Goal: Information Seeking & Learning: Learn about a topic

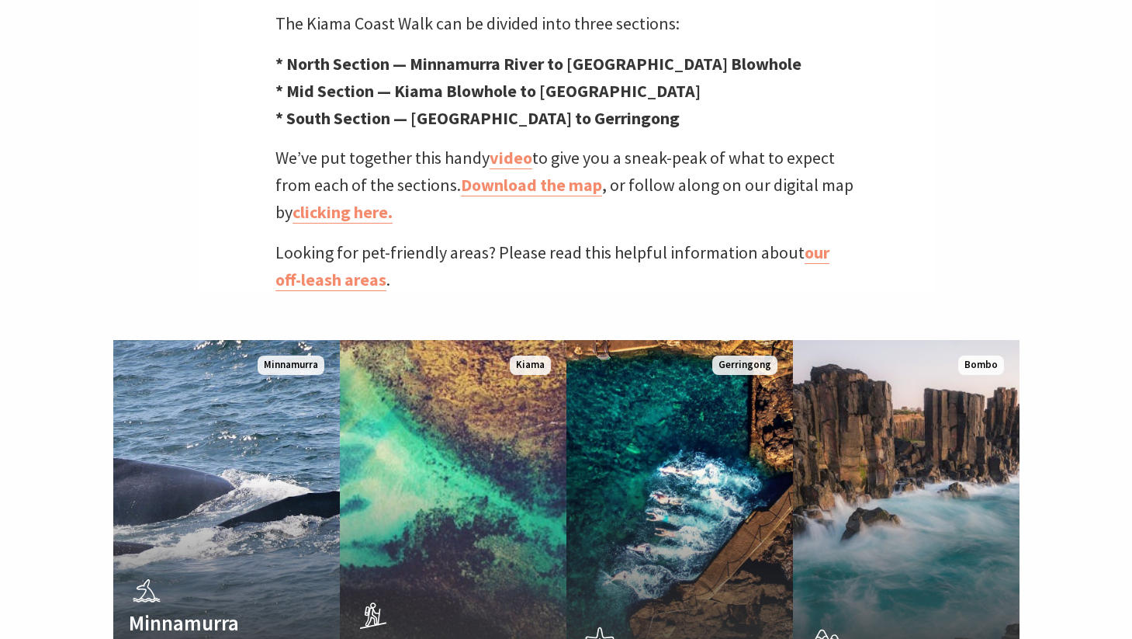
scroll to position [737, 0]
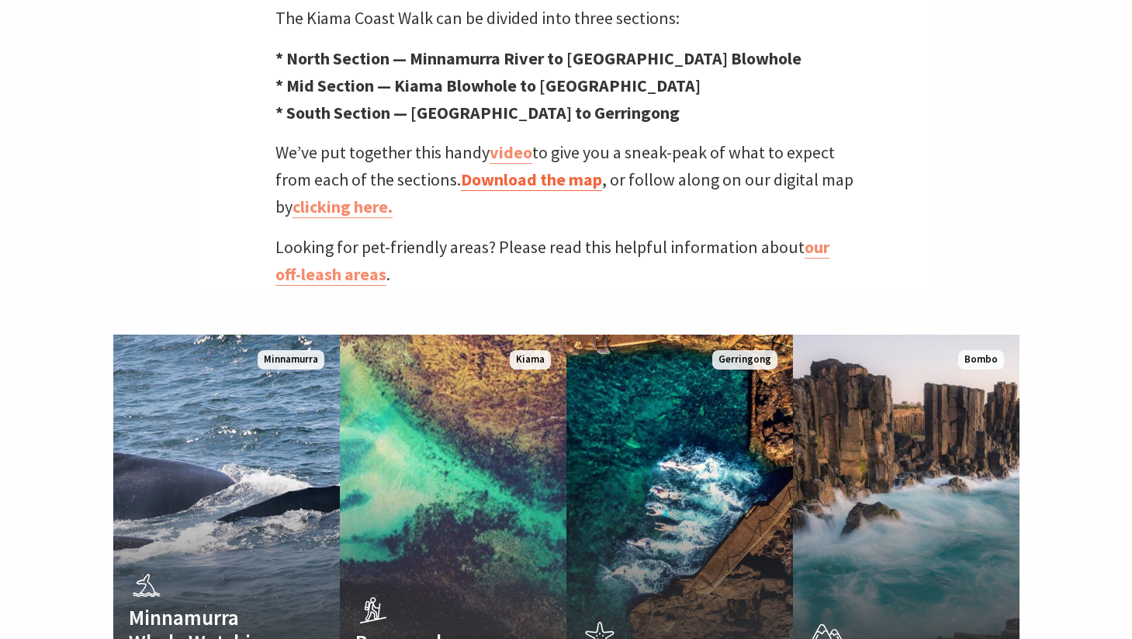
click at [529, 168] on link "Download the map" at bounding box center [531, 179] width 141 height 23
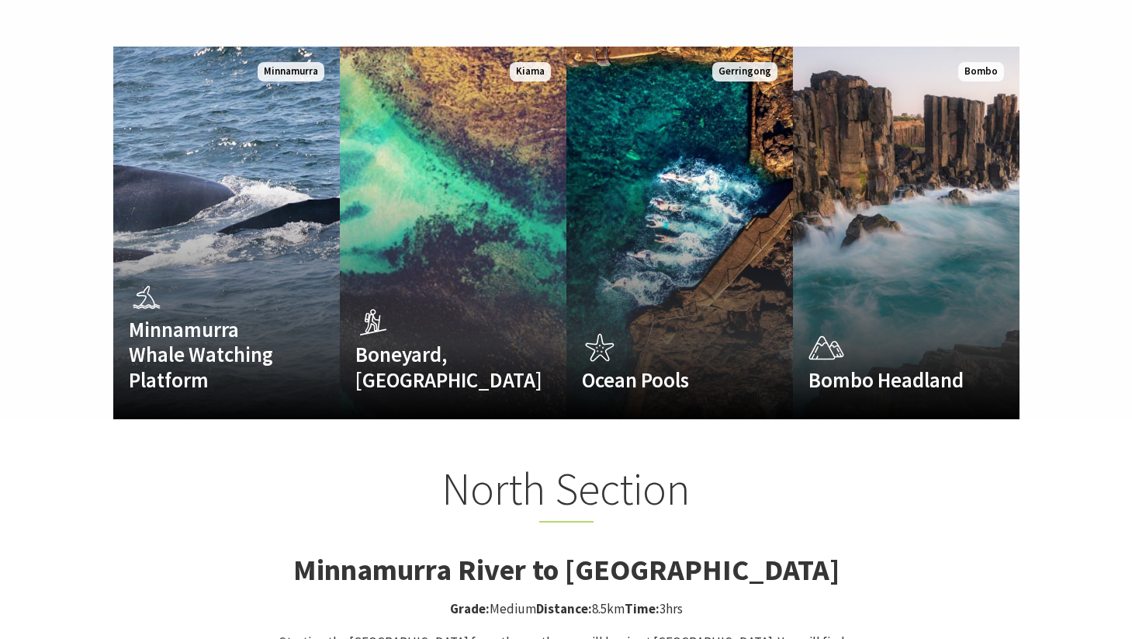
scroll to position [1031, 0]
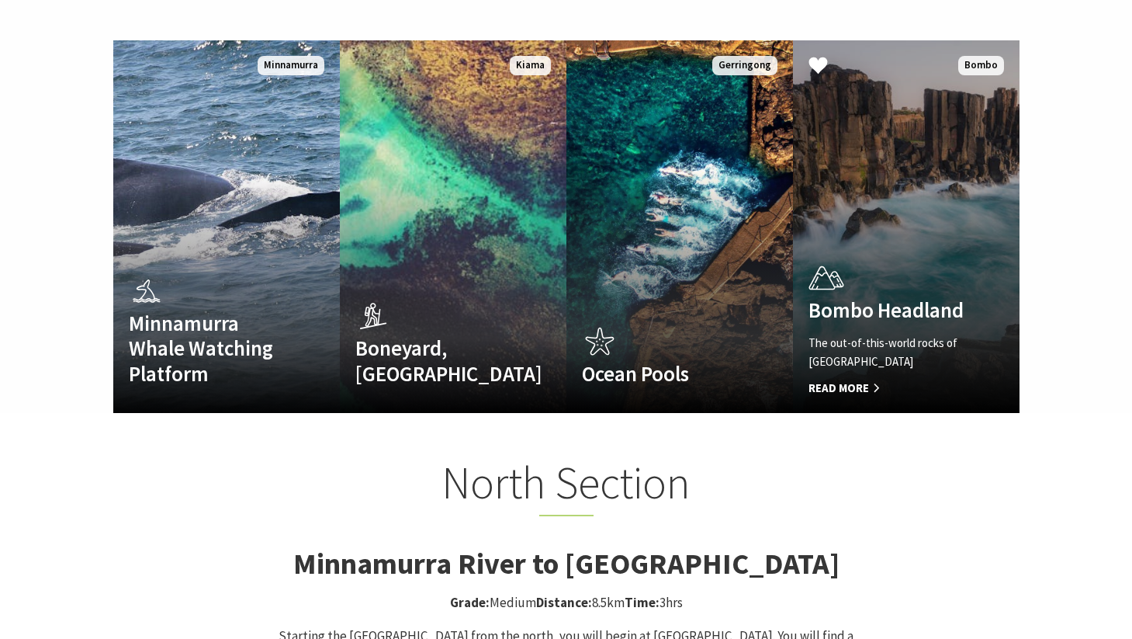
click at [864, 379] on span "Read More" at bounding box center [889, 388] width 161 height 19
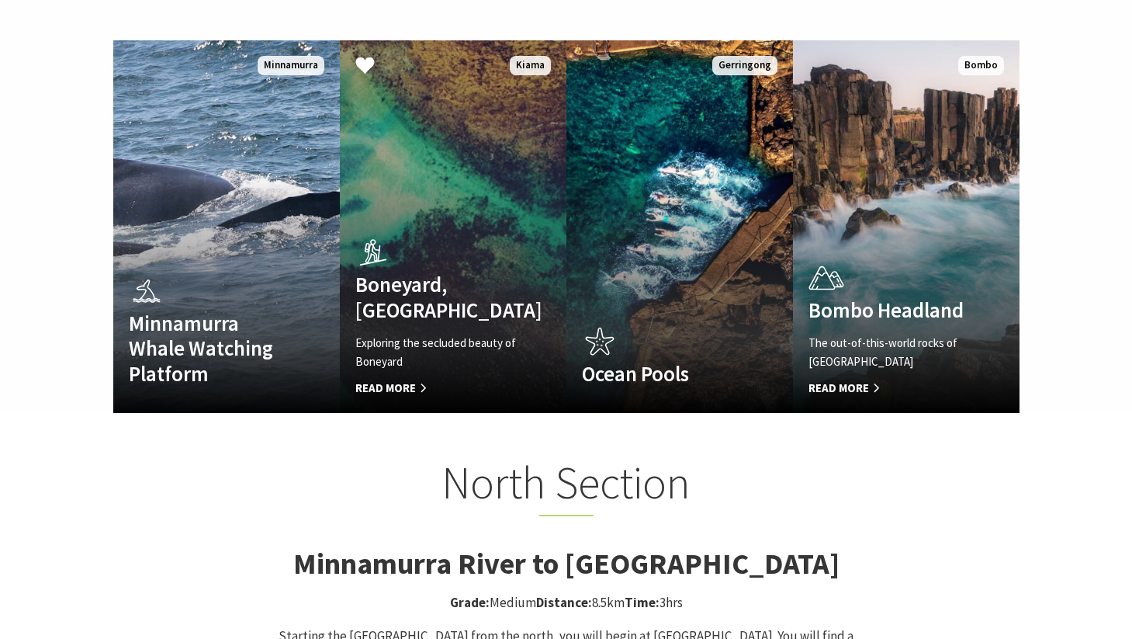
click at [435, 334] on p "Exploring the secluded beauty of Boneyard" at bounding box center [435, 352] width 161 height 37
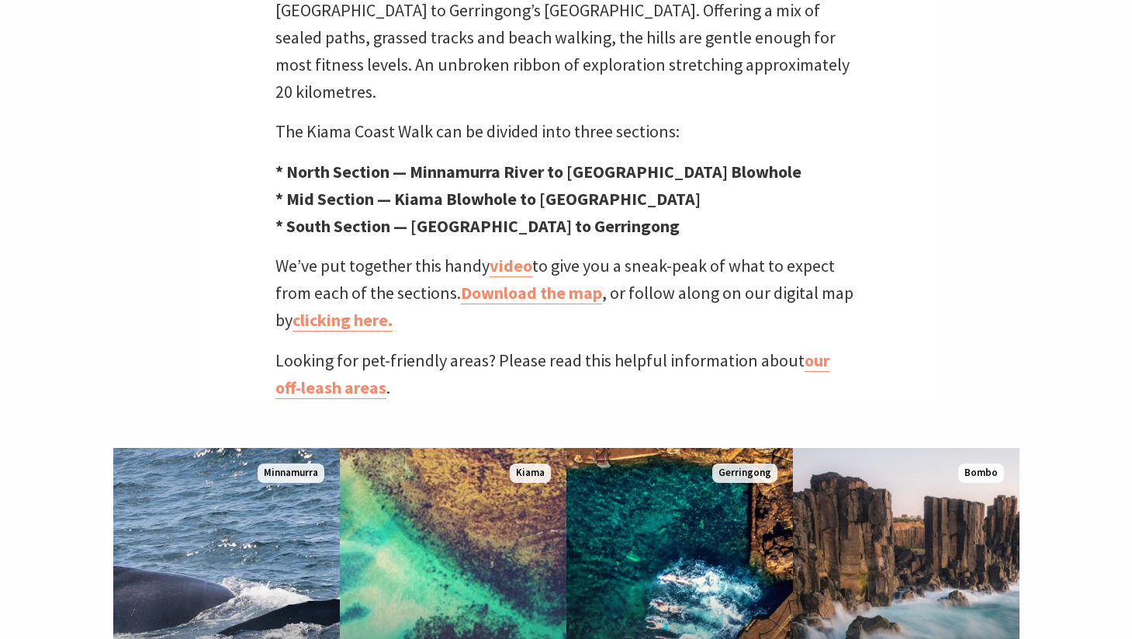
scroll to position [666, 0]
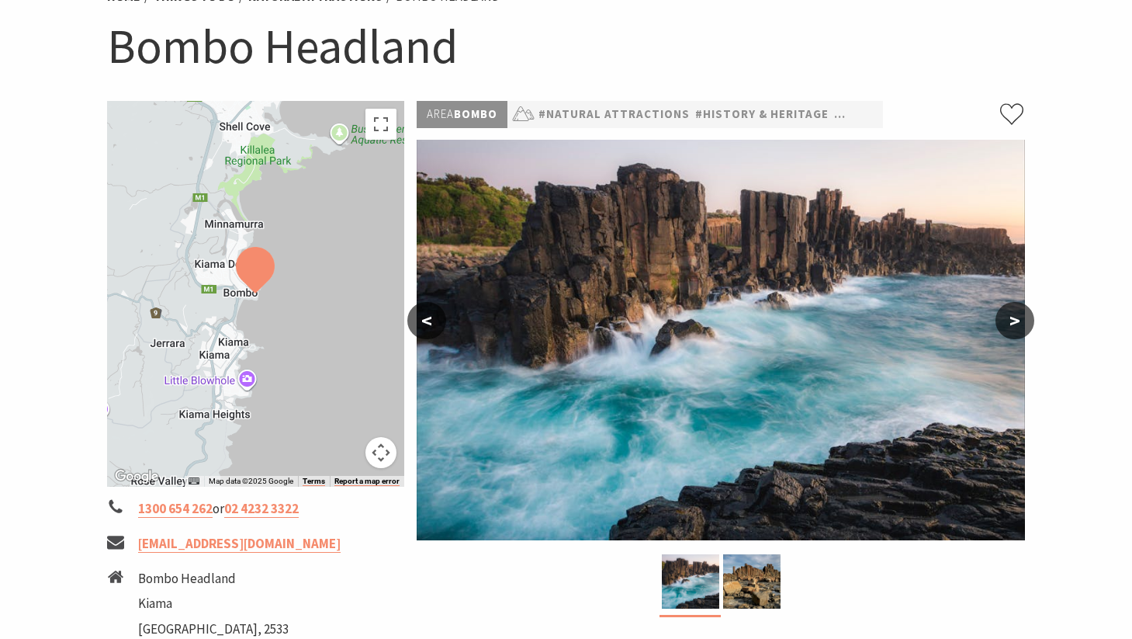
scroll to position [148, 0]
click at [1017, 320] on button ">" at bounding box center [1015, 320] width 39 height 37
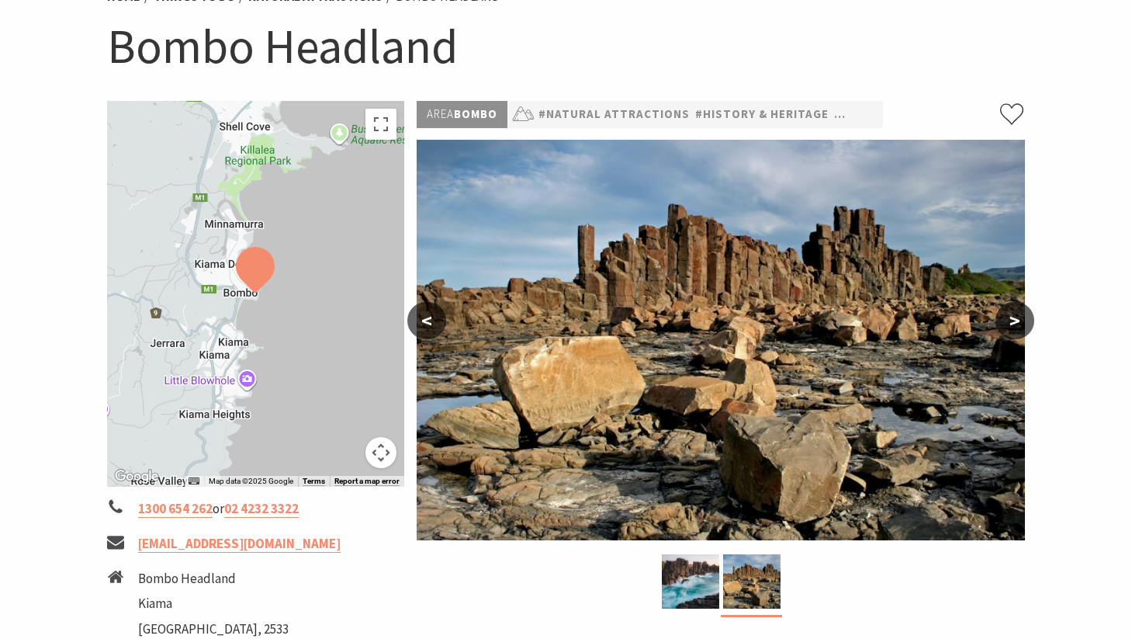
click at [1017, 320] on button ">" at bounding box center [1015, 320] width 39 height 37
click at [1017, 312] on button ">" at bounding box center [1015, 320] width 39 height 37
click at [434, 317] on button "<" at bounding box center [426, 320] width 39 height 37
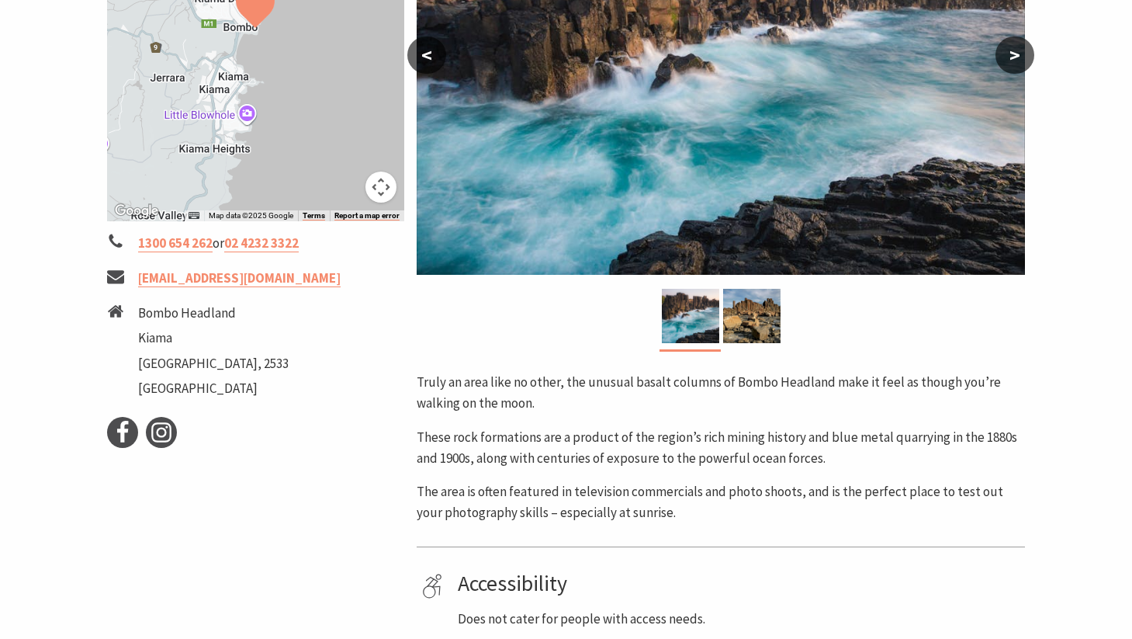
scroll to position [414, 0]
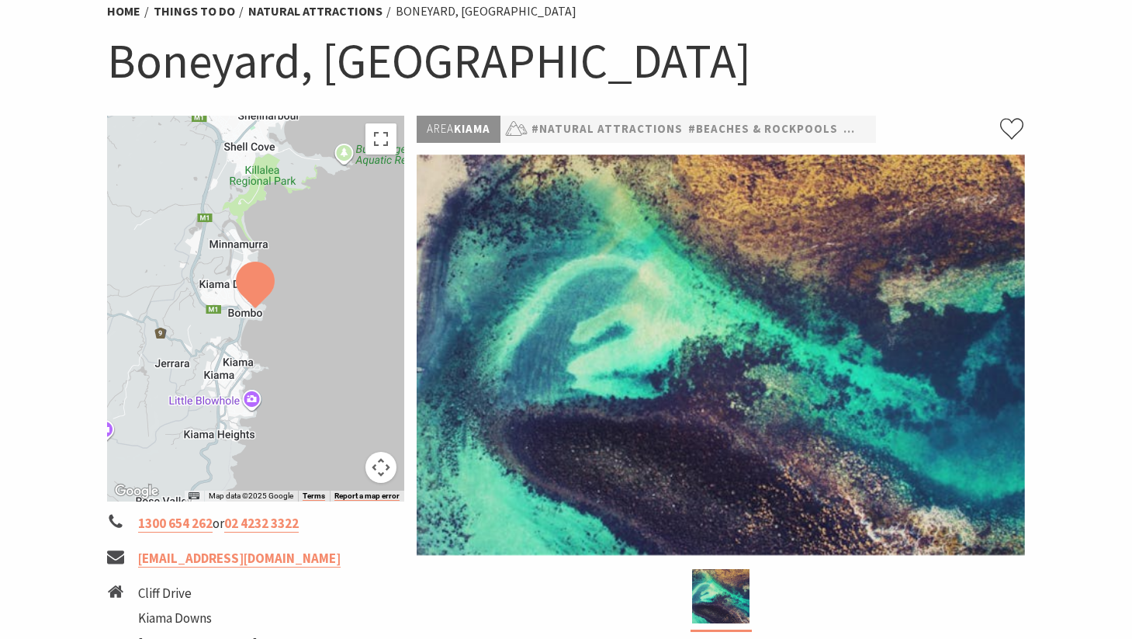
scroll to position [151, 0]
